Goal: Find specific page/section: Find specific page/section

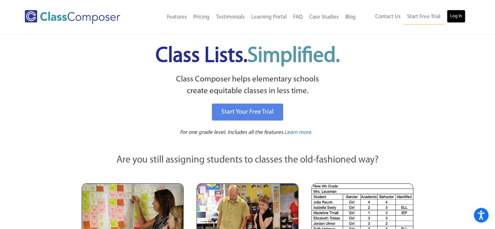
click at [457, 20] on link "Log In" at bounding box center [456, 16] width 19 height 13
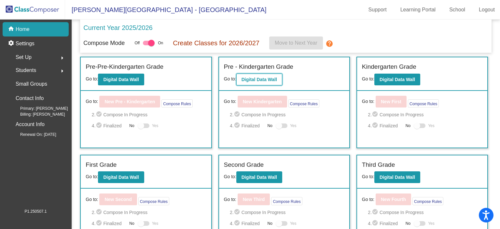
click at [258, 79] on b "Digital Data Wall" at bounding box center [258, 79] width 35 height 5
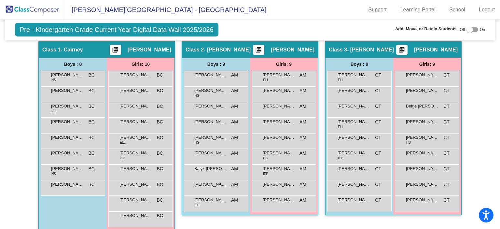
scroll to position [154, 0]
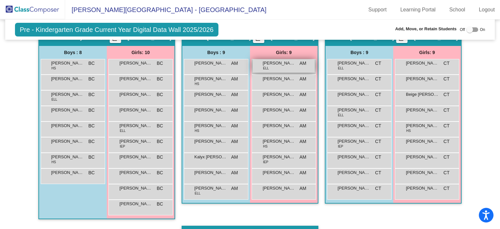
click at [277, 66] on div "Arayle Montoya Jaime ELL AM lock do_not_disturb_alt" at bounding box center [283, 65] width 62 height 13
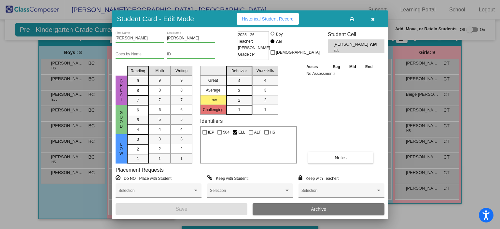
click at [376, 17] on button "button" at bounding box center [372, 19] width 21 height 12
